Goal: Find specific page/section: Find specific page/section

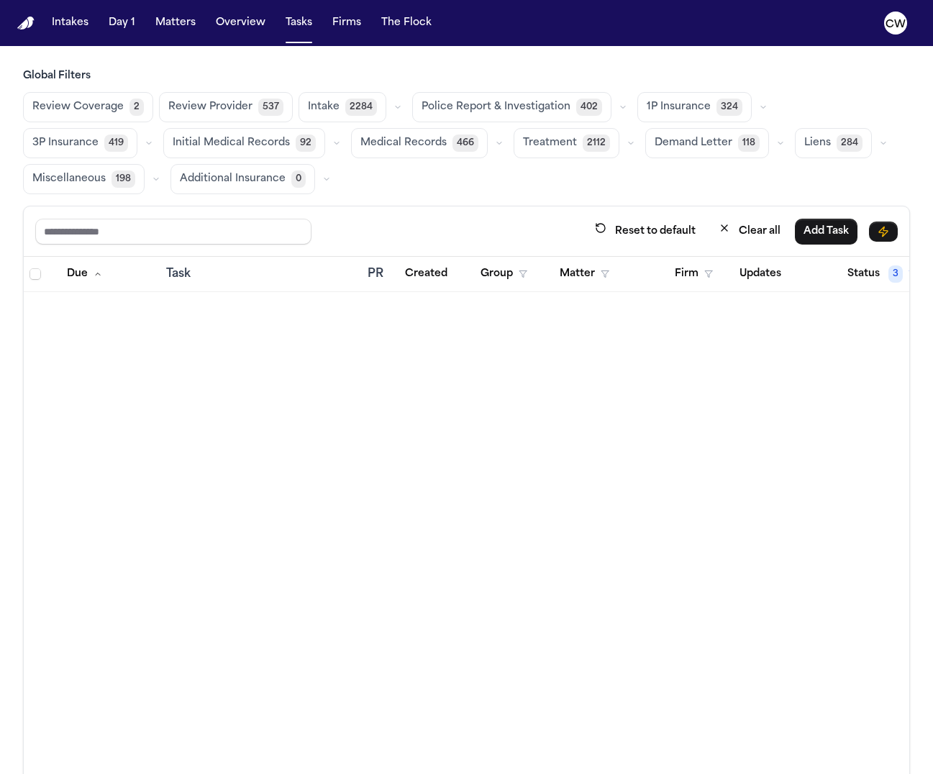
click at [29, 22] on img "Home" at bounding box center [25, 24] width 17 height 14
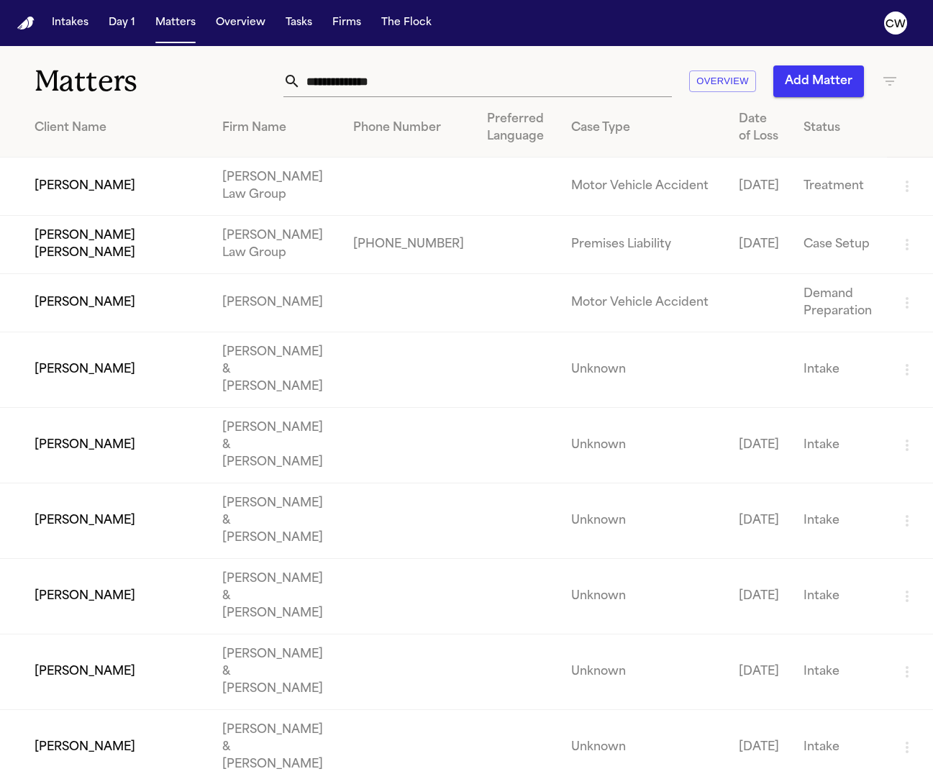
click at [175, 235] on td "[PERSON_NAME] [PERSON_NAME]" at bounding box center [105, 245] width 211 height 58
